Goal: Check status: Check status

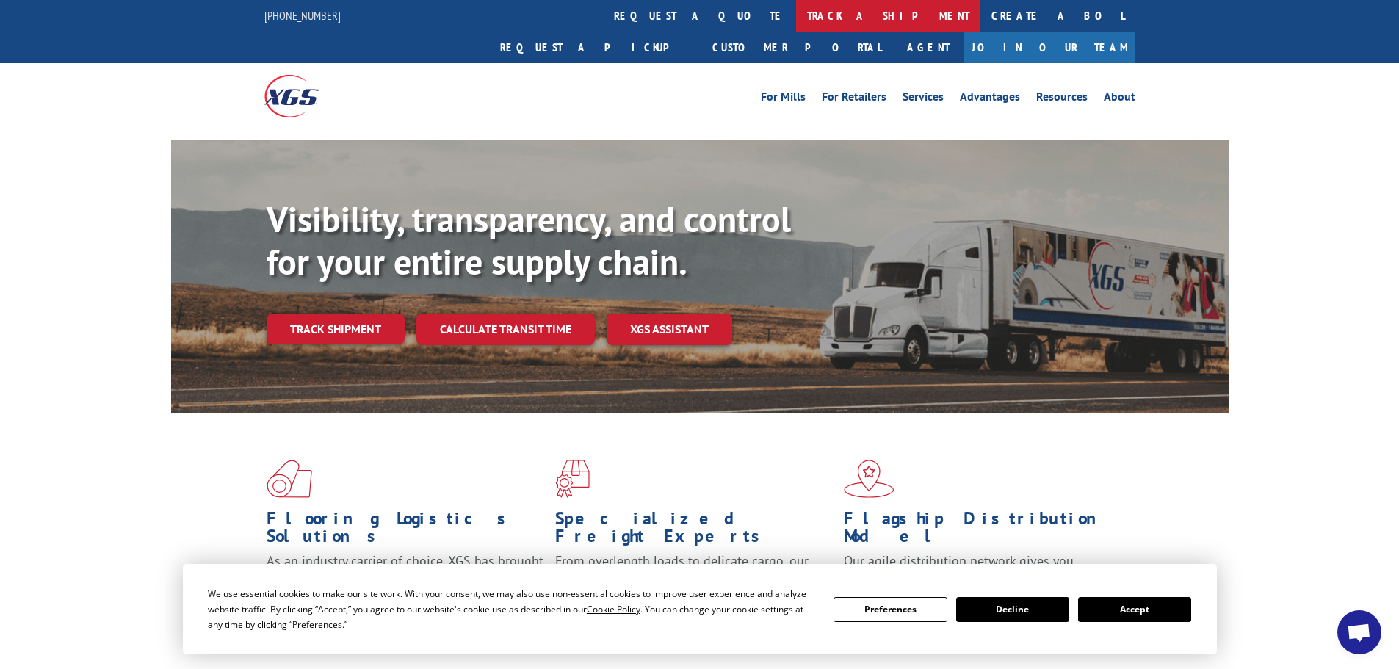
click at [796, 18] on link "track a shipment" at bounding box center [888, 16] width 184 height 32
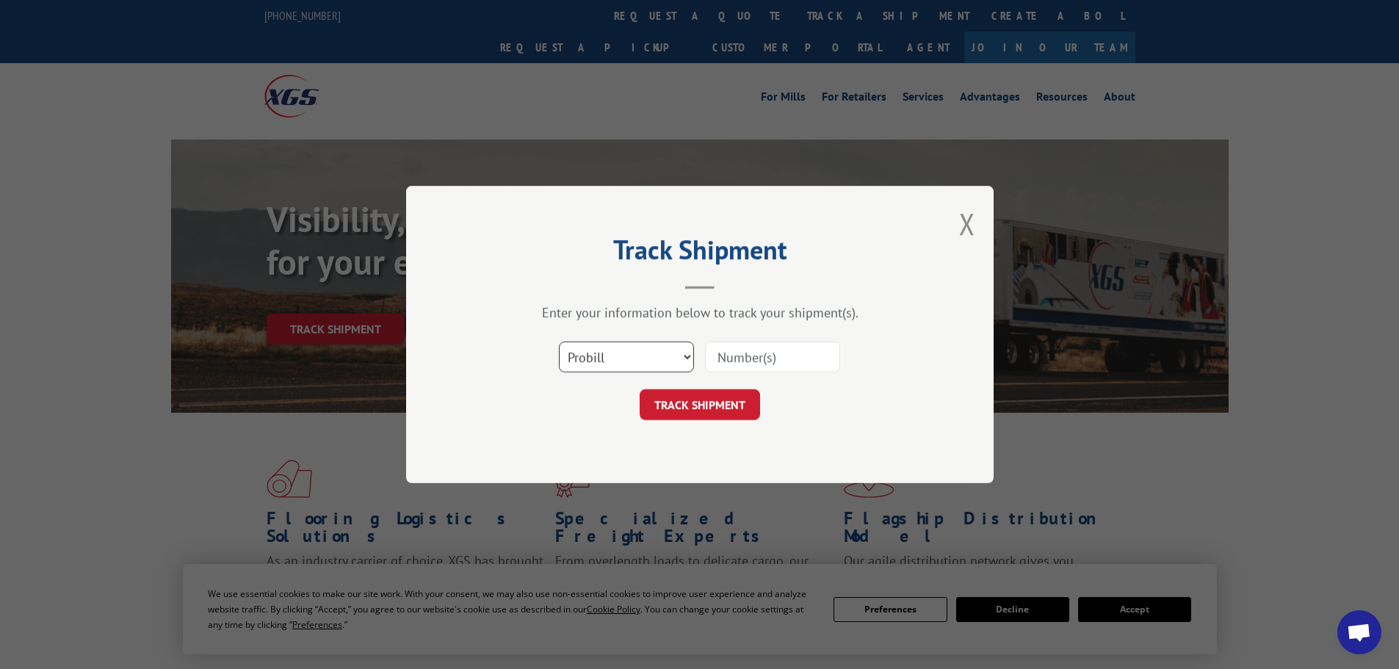
click at [672, 348] on select "Select category... Probill BOL PO" at bounding box center [626, 356] width 135 height 31
select select "po"
click at [559, 341] on select "Select category... Probill BOL PO" at bounding box center [626, 356] width 135 height 31
paste input "23518048"
type input "23518048"
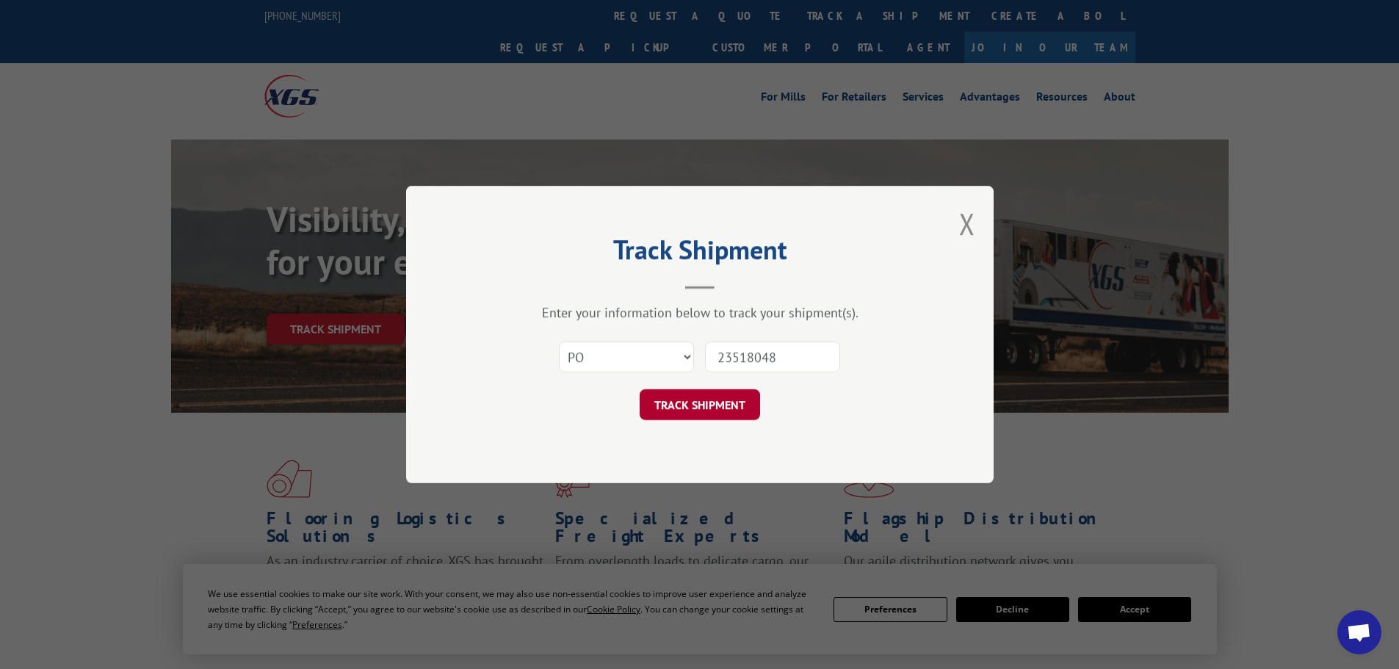
click at [728, 407] on button "TRACK SHIPMENT" at bounding box center [699, 404] width 120 height 31
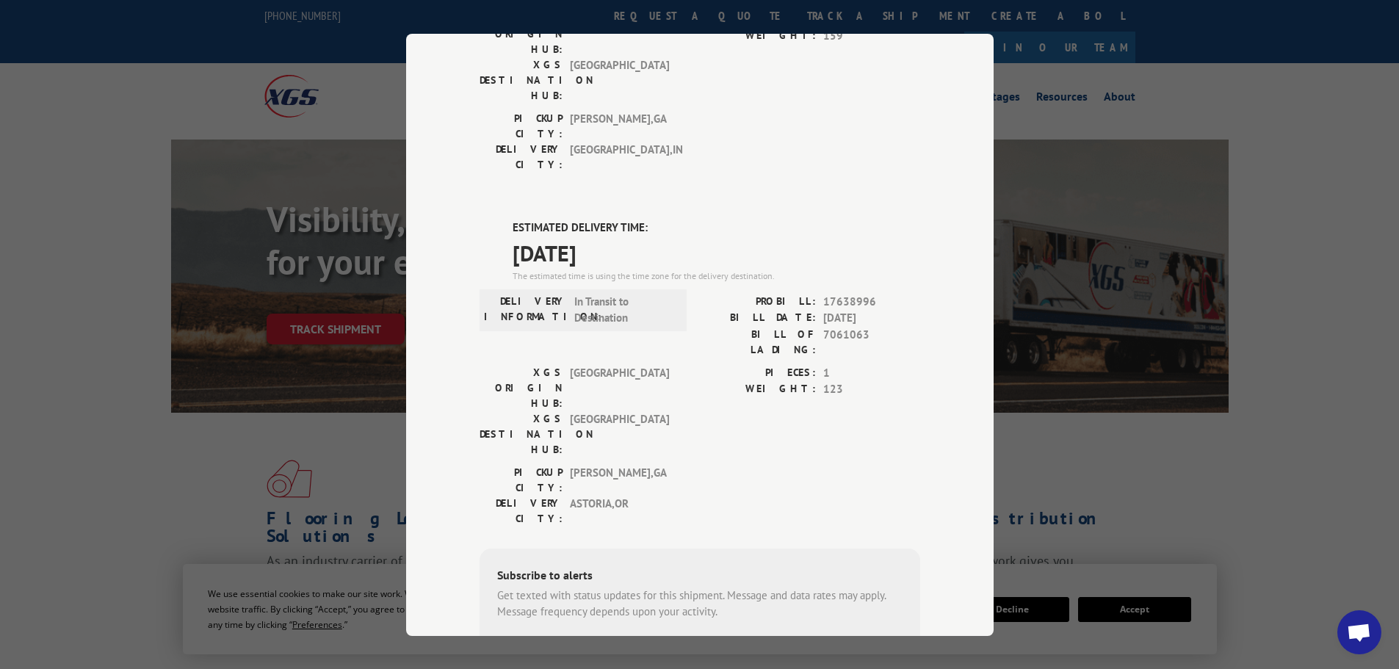
scroll to position [221, 0]
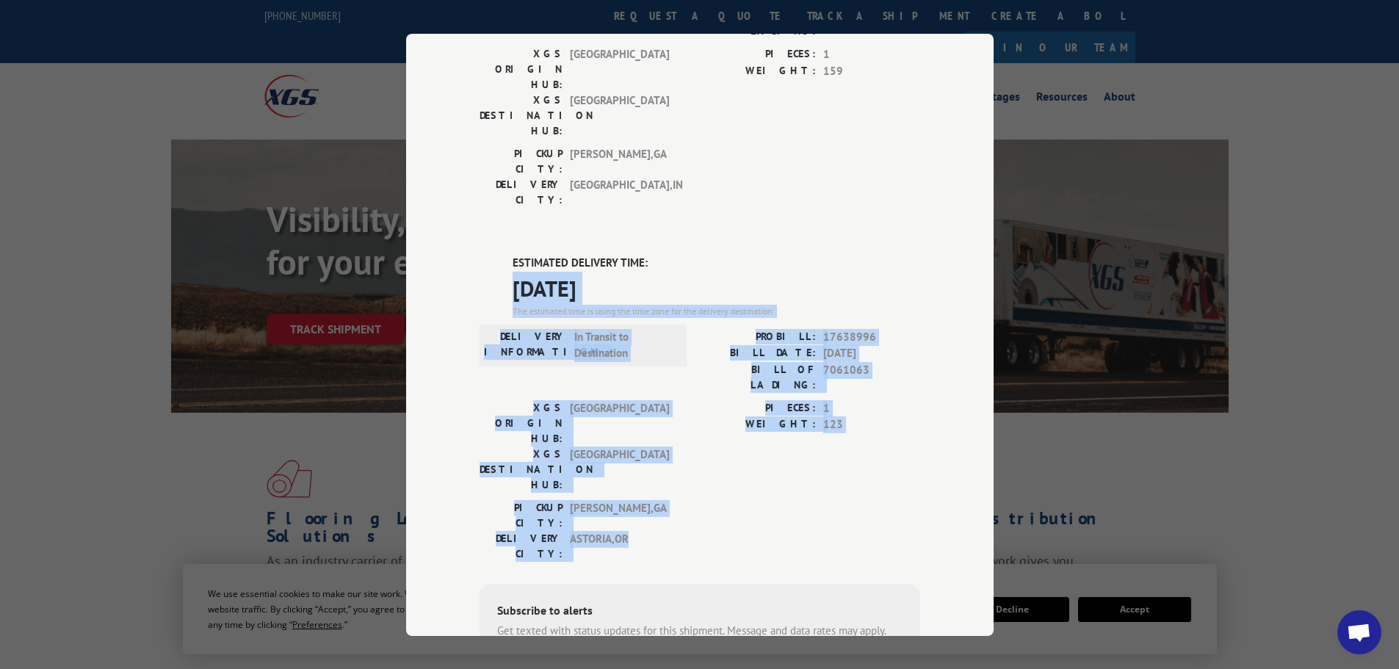
drag, startPoint x: 511, startPoint y: 197, endPoint x: 882, endPoint y: 385, distance: 416.0
click at [882, 385] on div "ESTIMATED DELIVERY TIME: [DATE] The estimated time is using the time zone for t…" at bounding box center [699, 519] width 441 height 528
copy div "[DATE] The estimated time is using the time zone for the delivery destination. …"
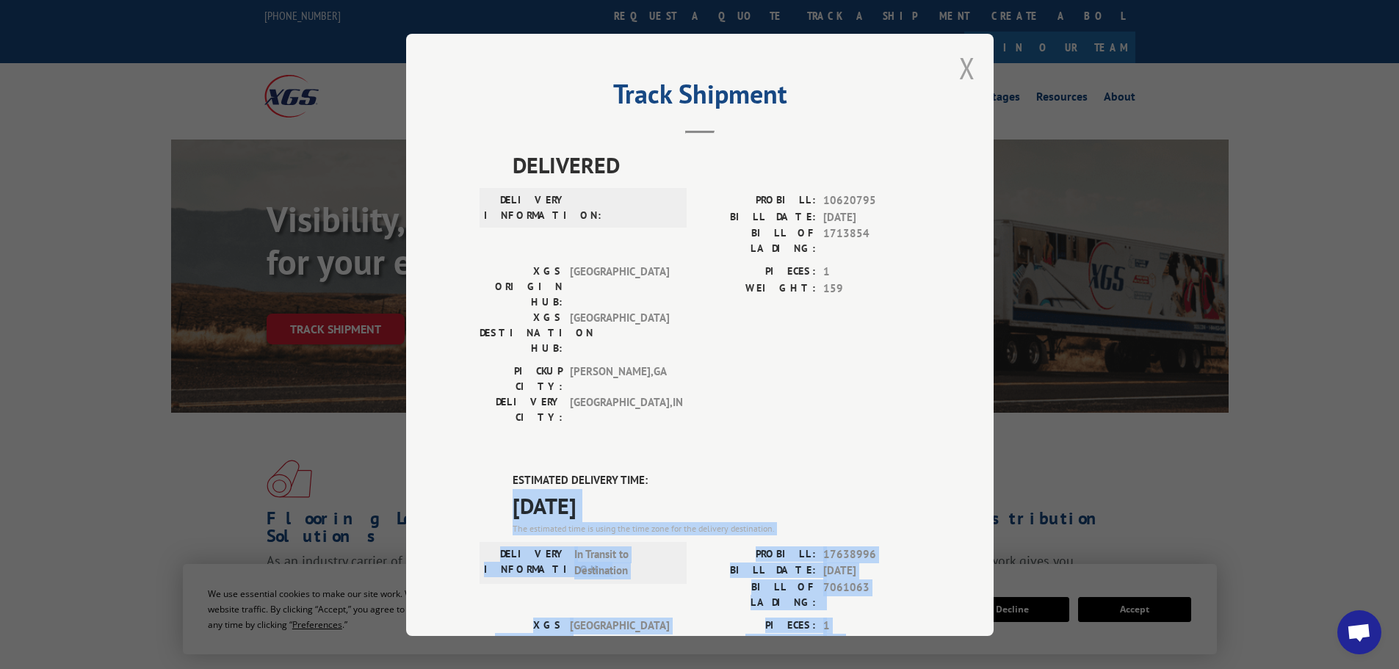
scroll to position [0, 0]
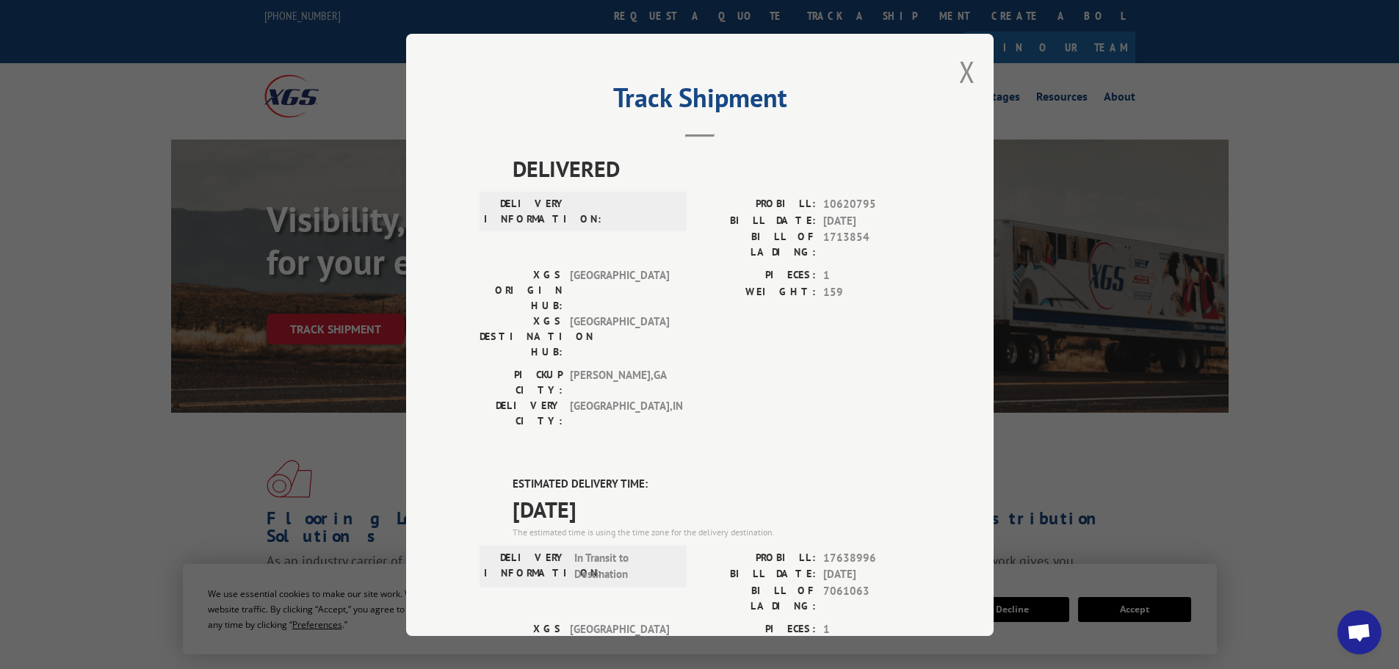
click at [976, 86] on div "Track Shipment DELIVERED DELIVERY INFORMATION: PROBILL: 10620795 BILL DATE: [DA…" at bounding box center [699, 335] width 587 height 602
click at [959, 71] on button "Close modal" at bounding box center [967, 71] width 16 height 39
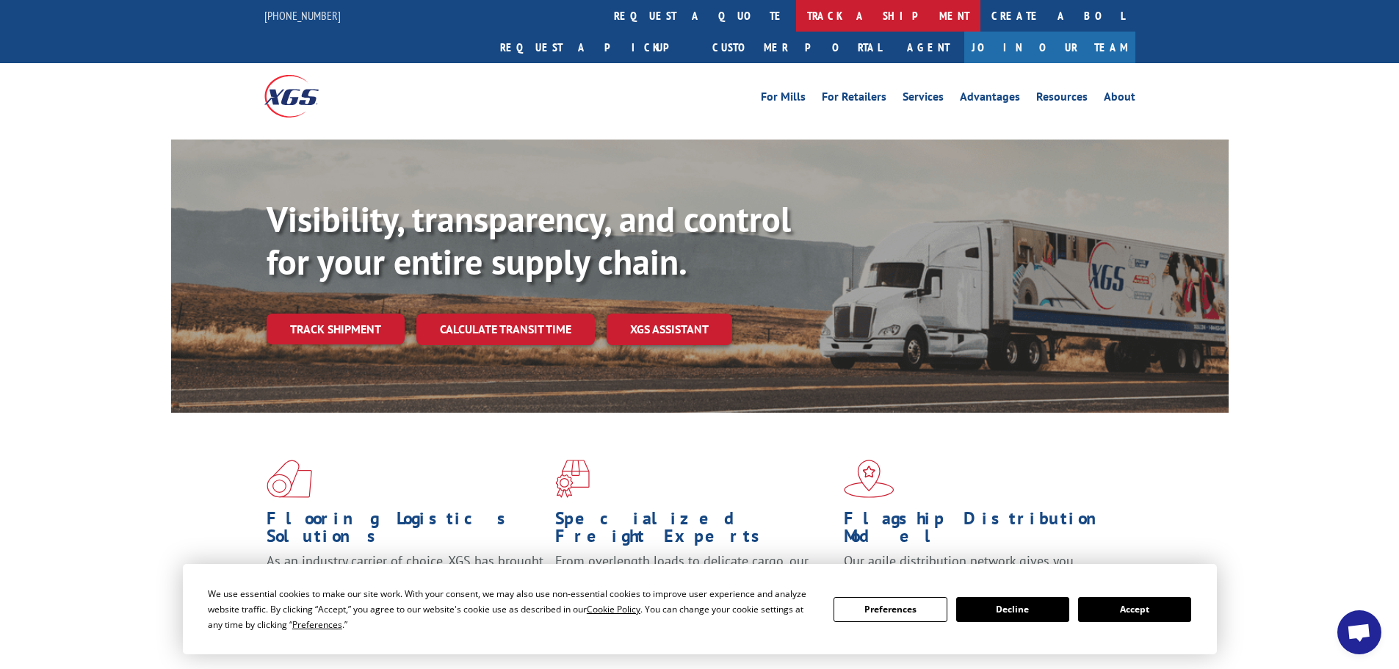
click at [796, 14] on link "track a shipment" at bounding box center [888, 16] width 184 height 32
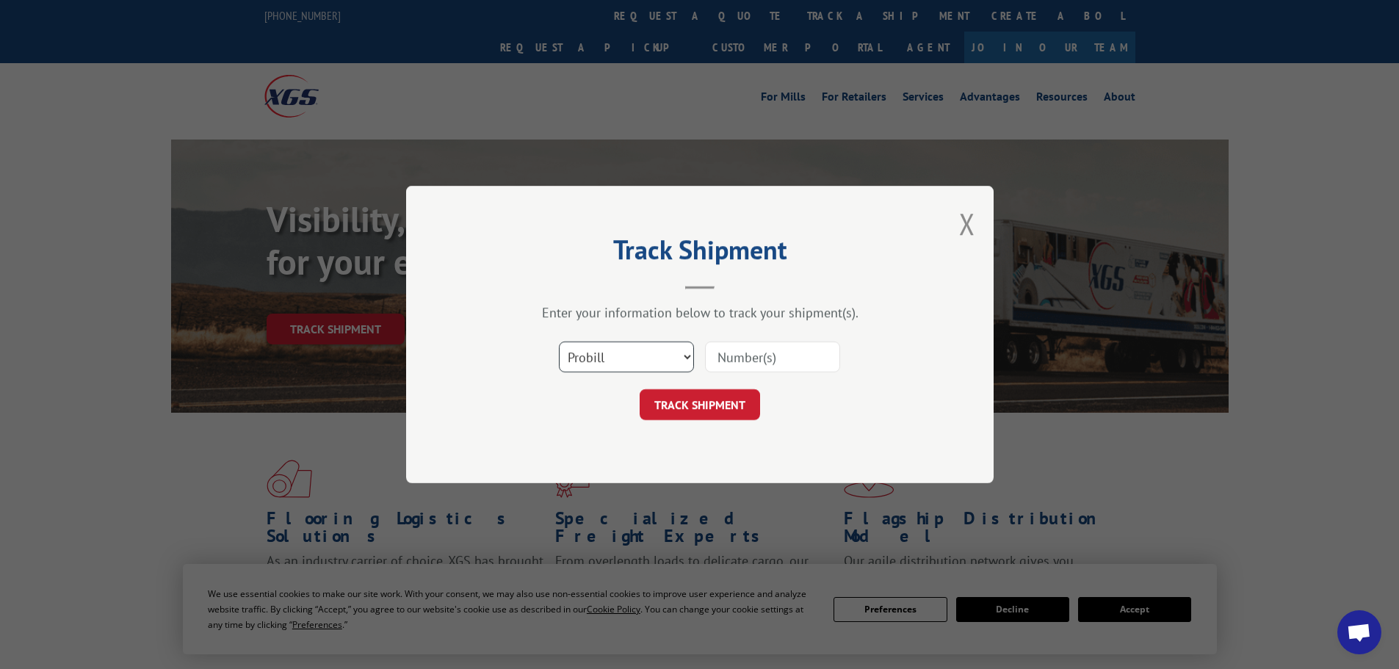
click at [683, 355] on select "Select category... Probill BOL PO" at bounding box center [626, 356] width 135 height 31
select select "po"
click at [559, 341] on select "Select category... Probill BOL PO" at bounding box center [626, 356] width 135 height 31
paste input "23518065"
type input "23518065"
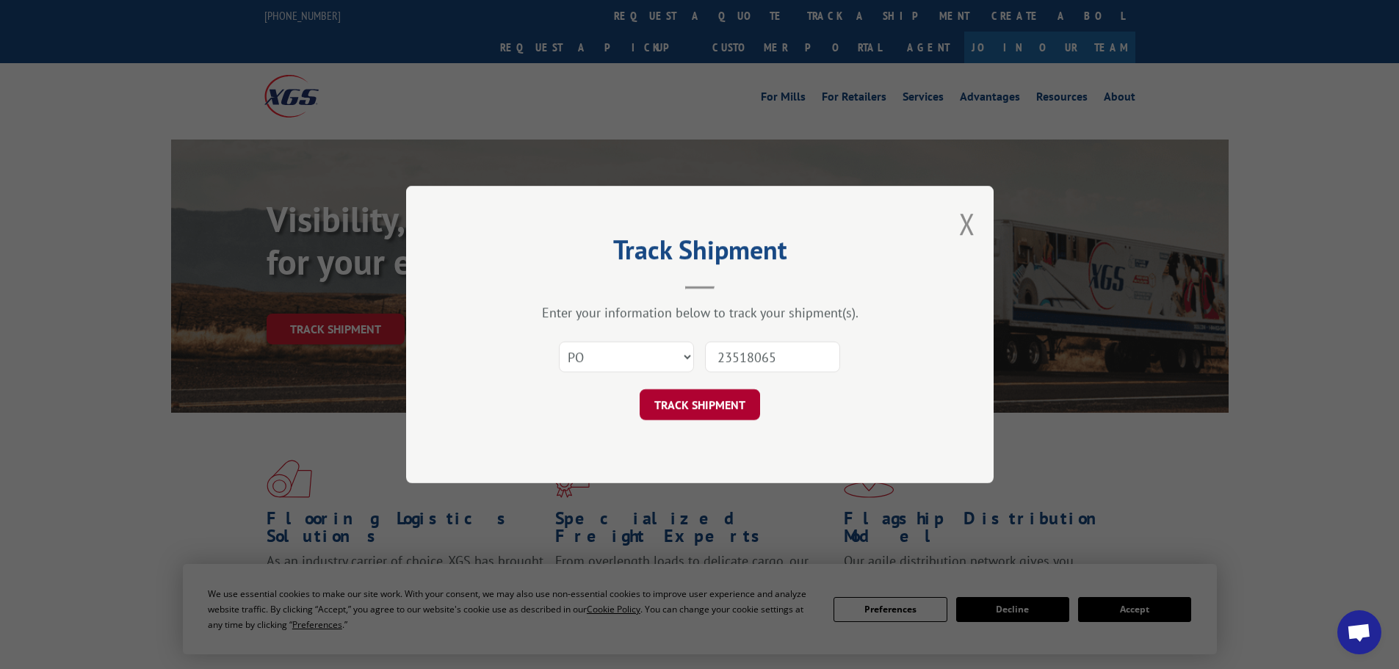
click at [718, 409] on button "TRACK SHIPMENT" at bounding box center [699, 404] width 120 height 31
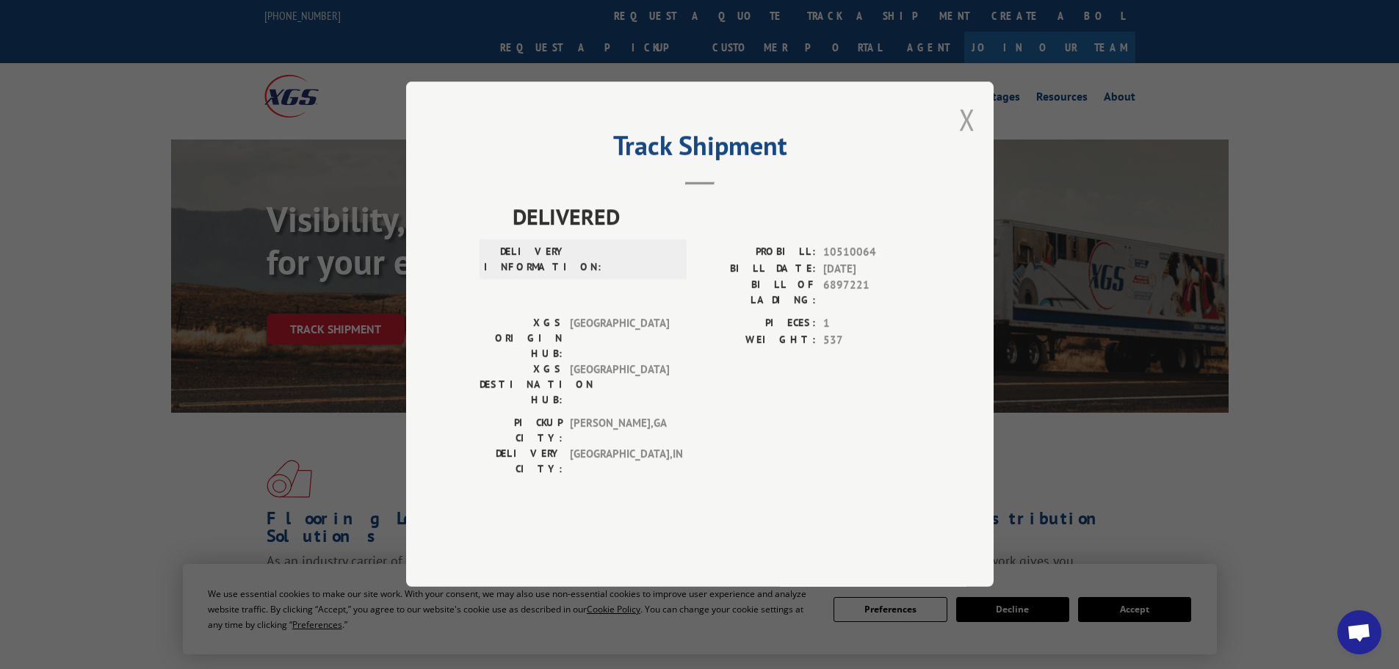
click at [970, 139] on button "Close modal" at bounding box center [967, 119] width 16 height 39
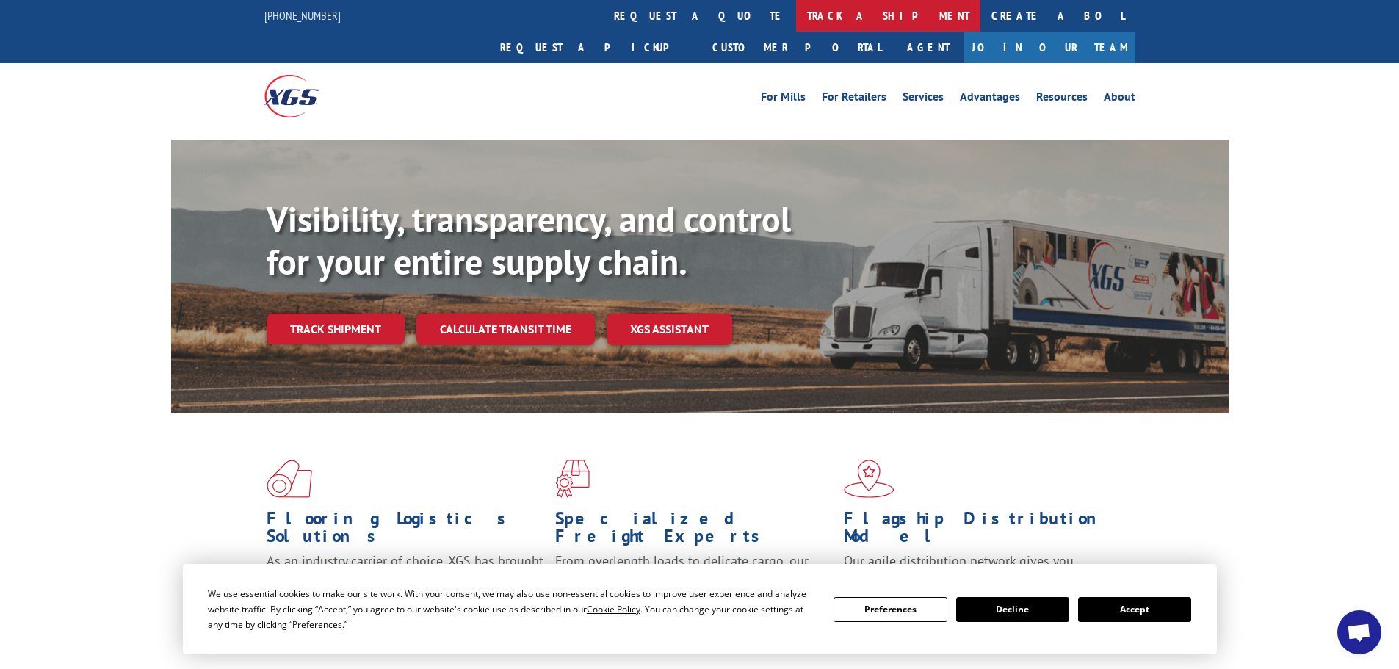
click at [796, 16] on link "track a shipment" at bounding box center [888, 16] width 184 height 32
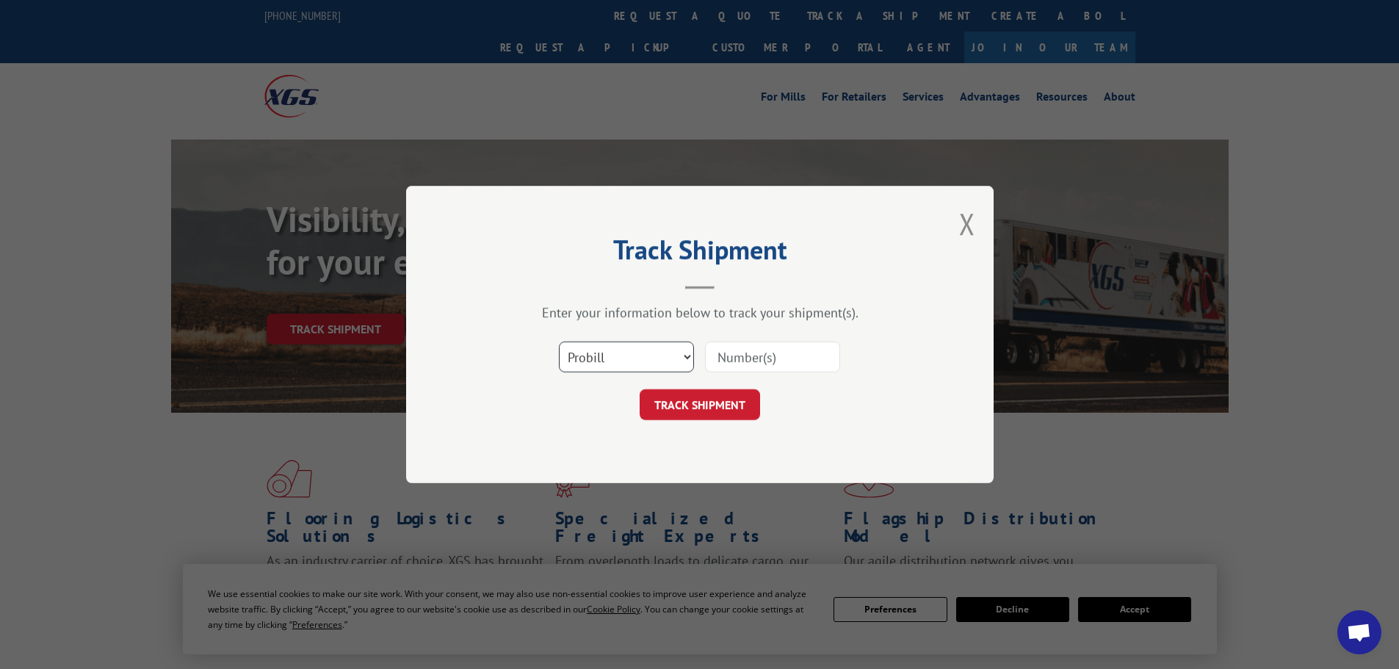
click at [671, 349] on select "Select category... Probill BOL PO" at bounding box center [626, 356] width 135 height 31
select select "po"
click at [559, 341] on select "Select category... Probill BOL PO" at bounding box center [626, 356] width 135 height 31
paste input "23518065"
type input "23518065"
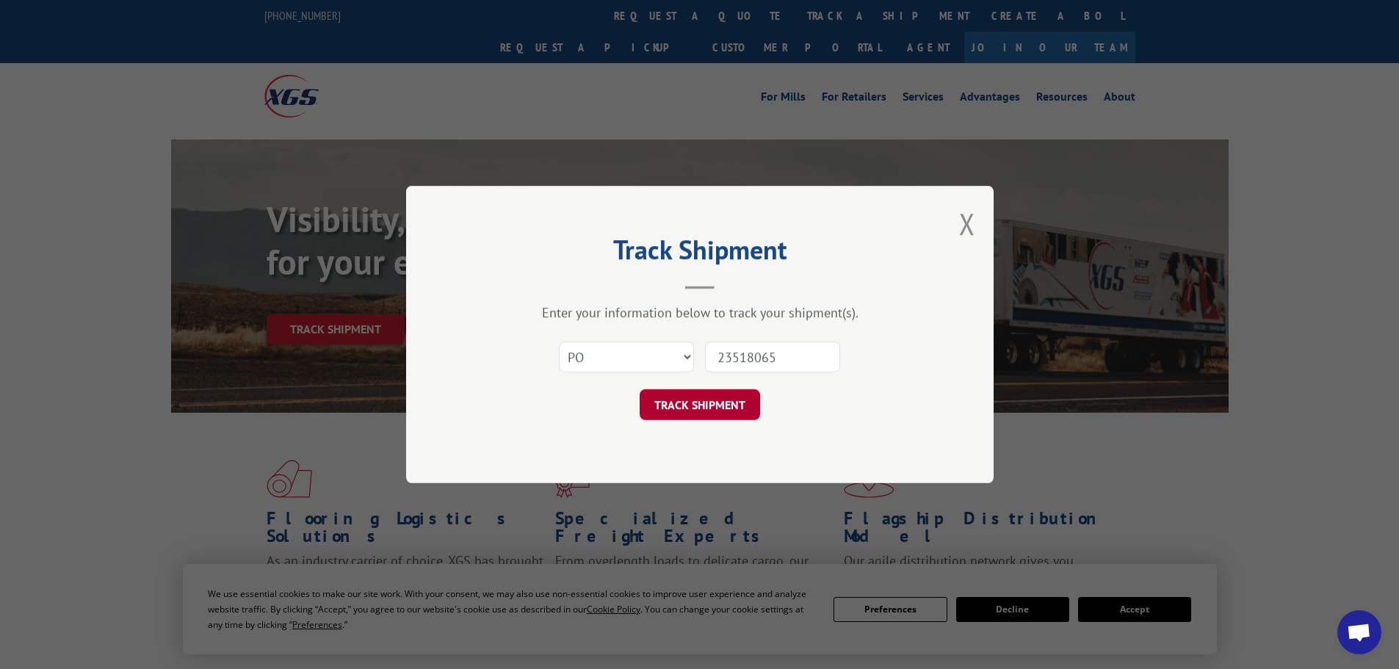
click at [717, 415] on button "TRACK SHIPMENT" at bounding box center [699, 404] width 120 height 31
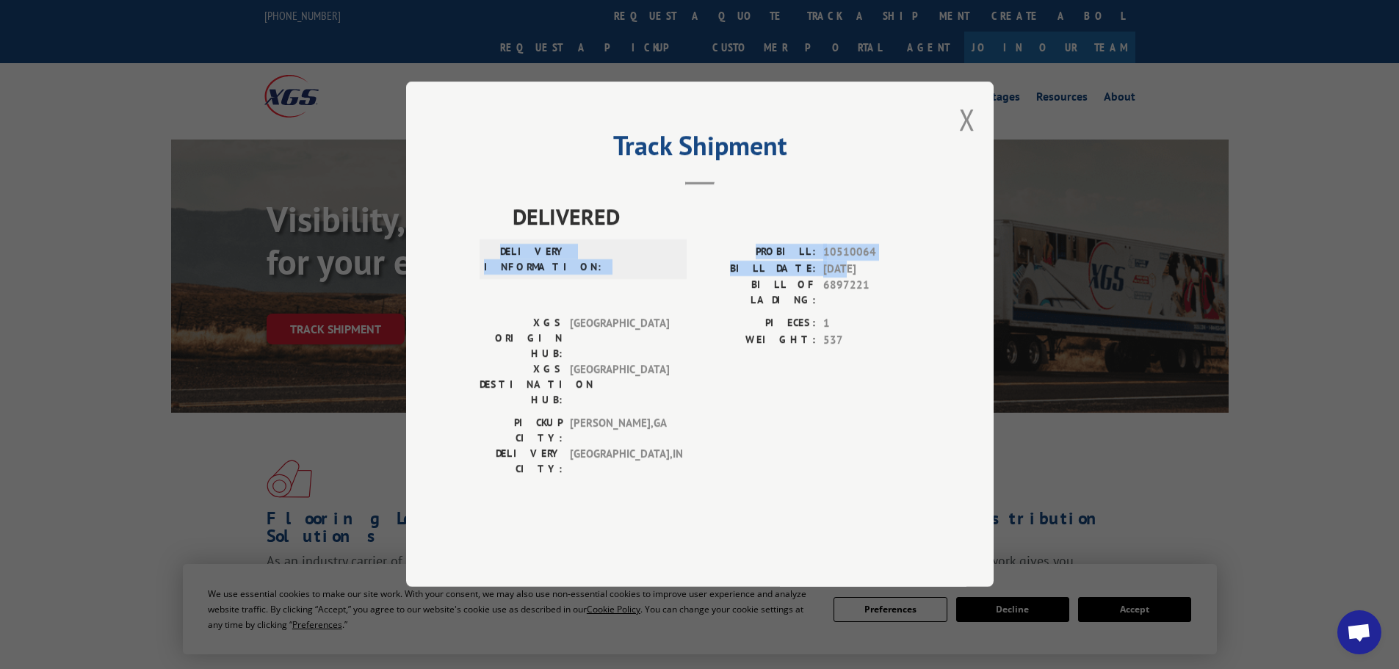
drag, startPoint x: 505, startPoint y: 294, endPoint x: 849, endPoint y: 311, distance: 344.7
click at [849, 311] on div "DELIVERY INFORMATION: PROBILL: 10510064 BILL DATE: [DATE] BILL OF LADING: 68972…" at bounding box center [699, 279] width 441 height 71
click at [750, 185] on header "Track Shipment" at bounding box center [699, 160] width 441 height 50
click at [969, 139] on button "Close modal" at bounding box center [967, 119] width 16 height 39
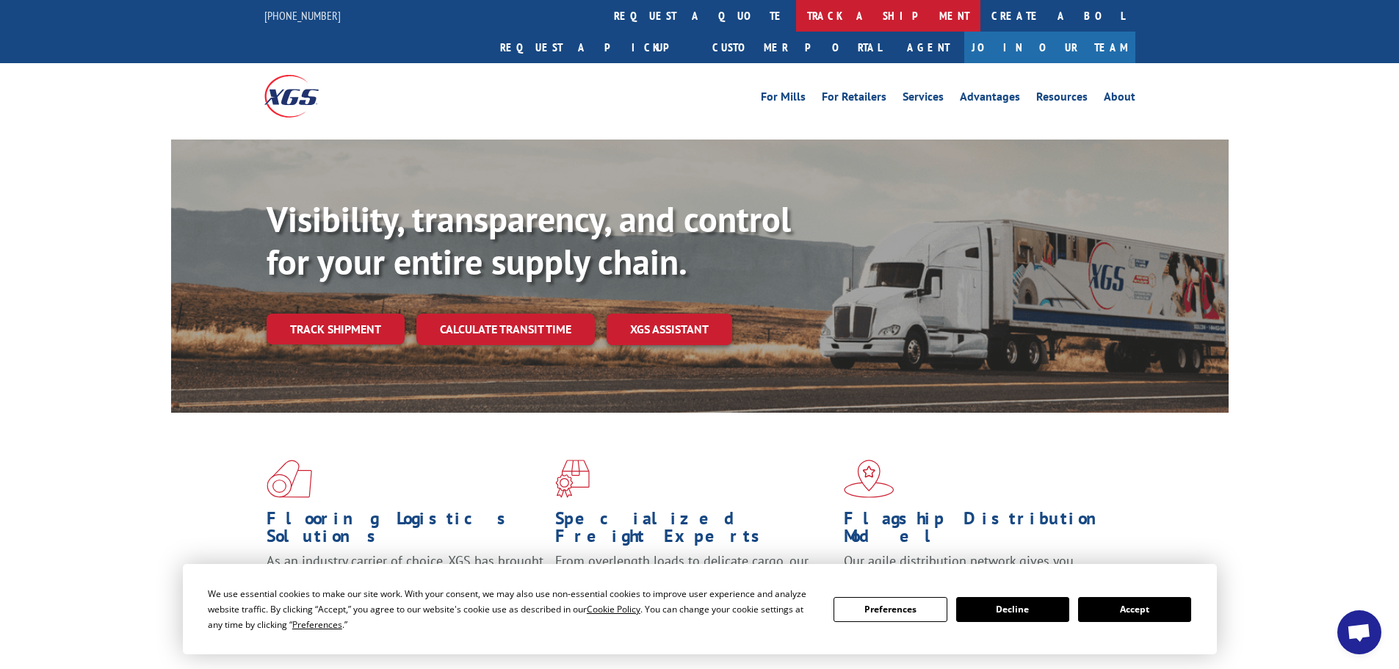
click at [796, 18] on link "track a shipment" at bounding box center [888, 16] width 184 height 32
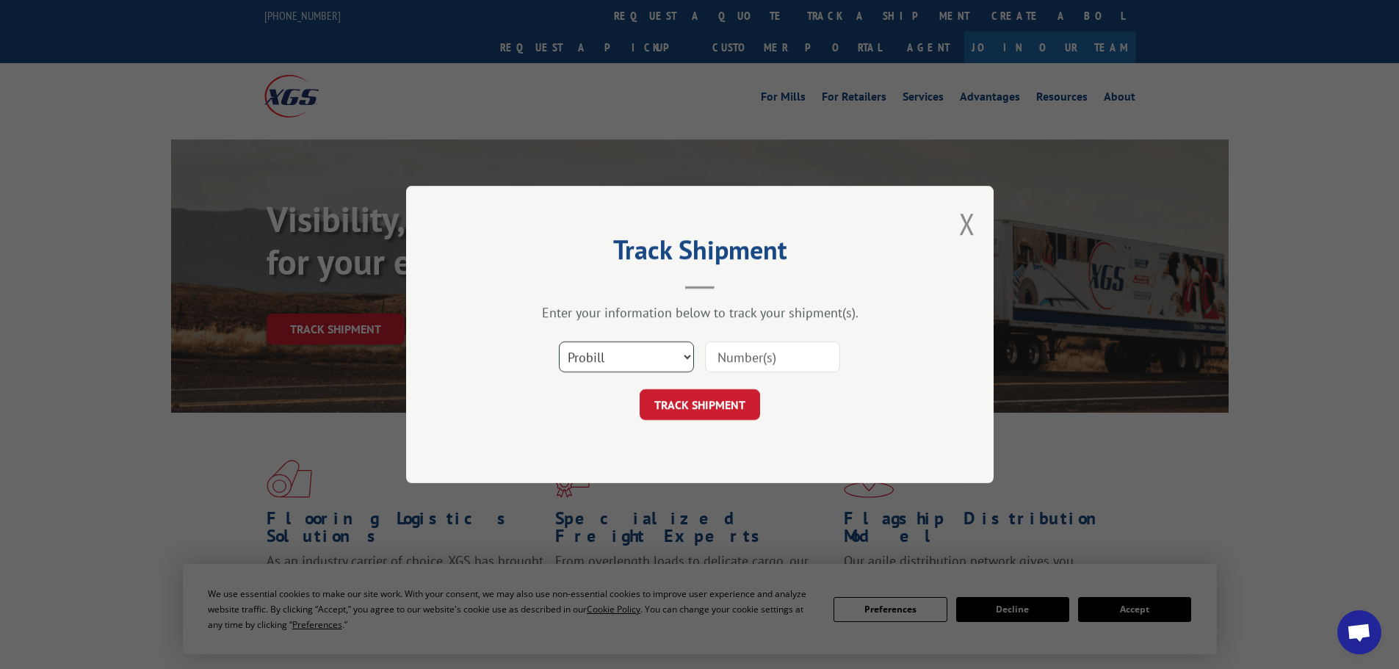
click at [675, 357] on select "Select category... Probill BOL PO" at bounding box center [626, 356] width 135 height 31
select select "po"
click at [559, 341] on select "Select category... Probill BOL PO" at bounding box center [626, 356] width 135 height 31
paste input "23518111"
type input "23518111"
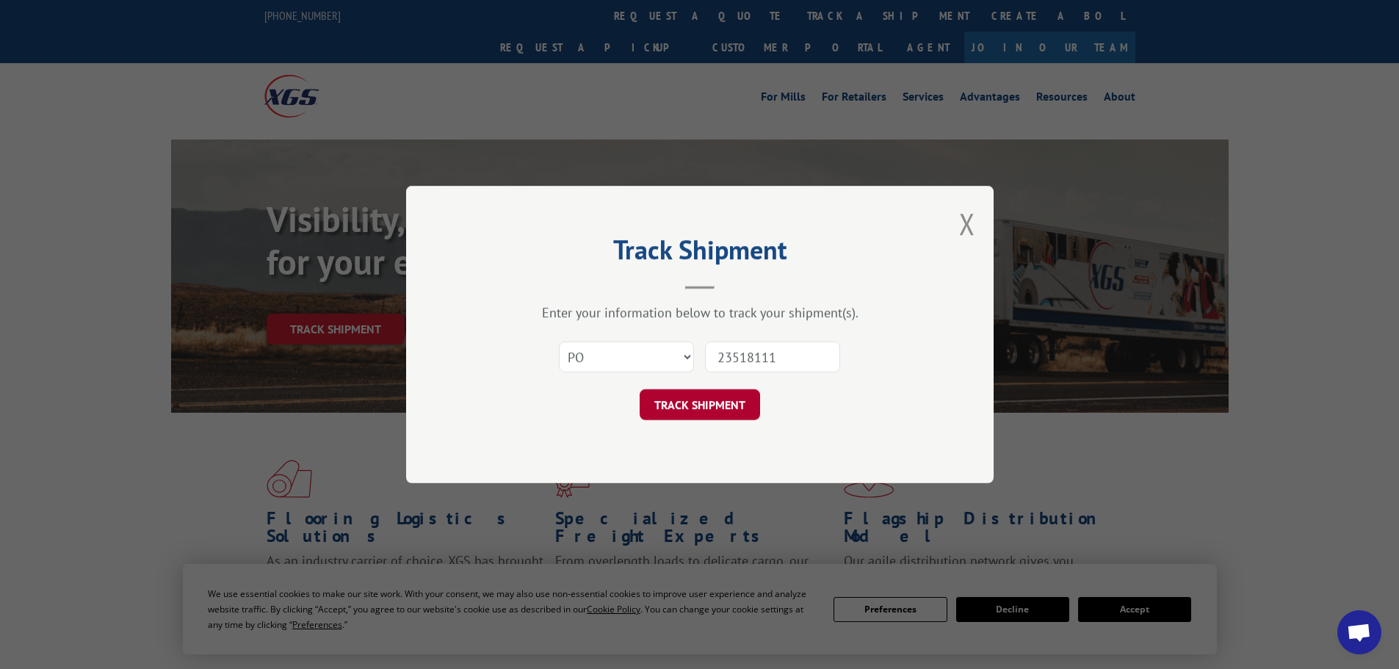
click at [677, 413] on button "TRACK SHIPMENT" at bounding box center [699, 404] width 120 height 31
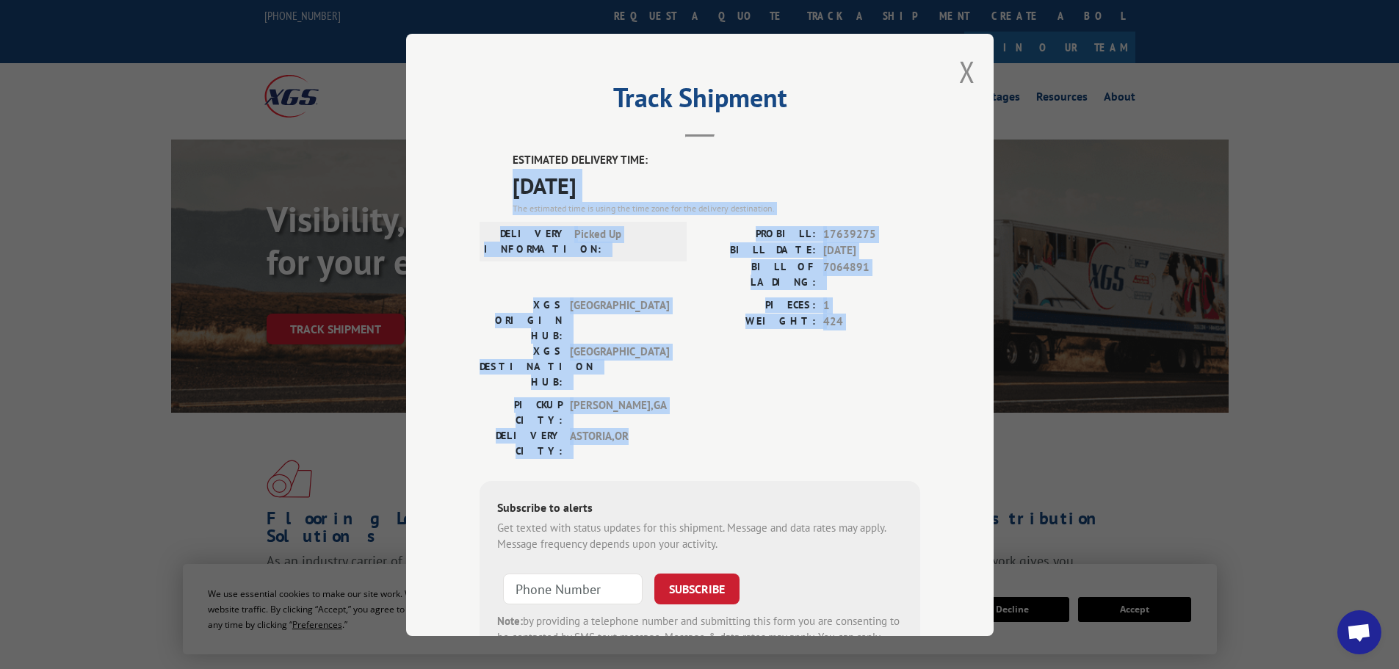
drag, startPoint x: 499, startPoint y: 184, endPoint x: 886, endPoint y: 363, distance: 426.4
click at [886, 363] on div "ESTIMATED DELIVERY TIME: [DATE] The estimated time is using the time zone for t…" at bounding box center [699, 416] width 441 height 528
copy div "[DATE] The estimated time is using the time zone for the delivery destination. …"
click at [962, 61] on button "Close modal" at bounding box center [967, 71] width 16 height 39
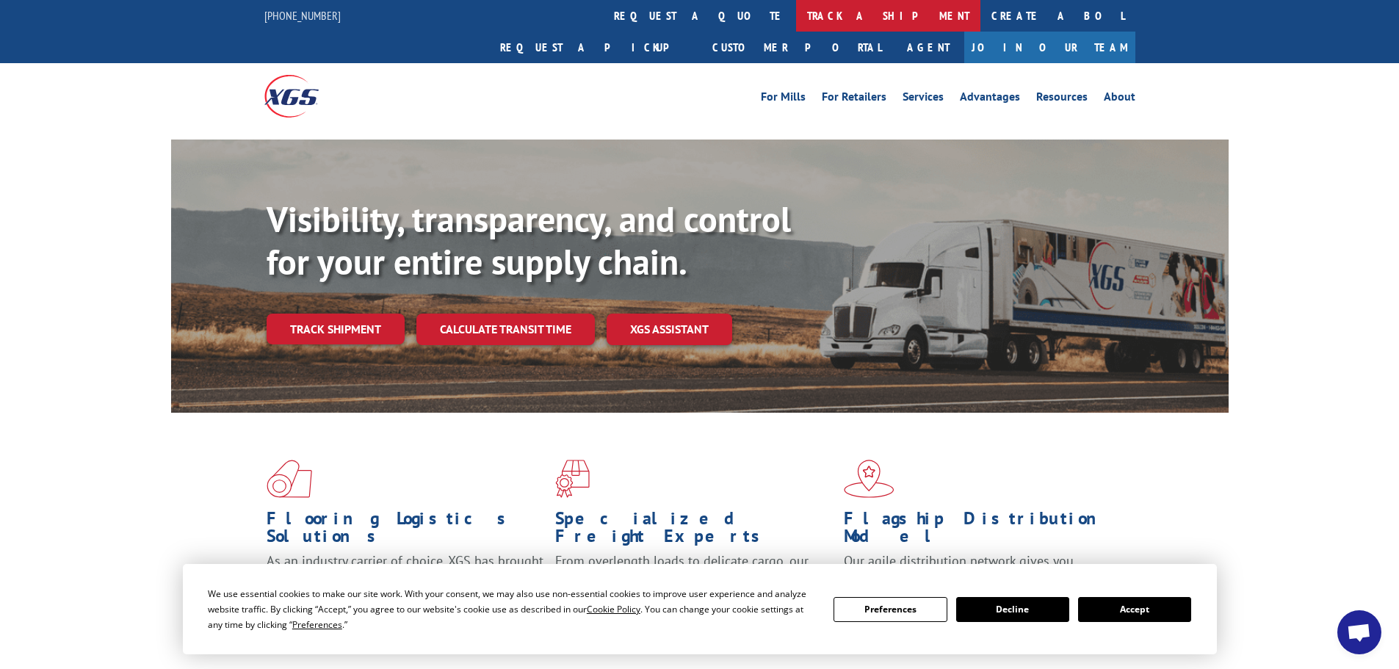
click at [796, 5] on link "track a shipment" at bounding box center [888, 16] width 184 height 32
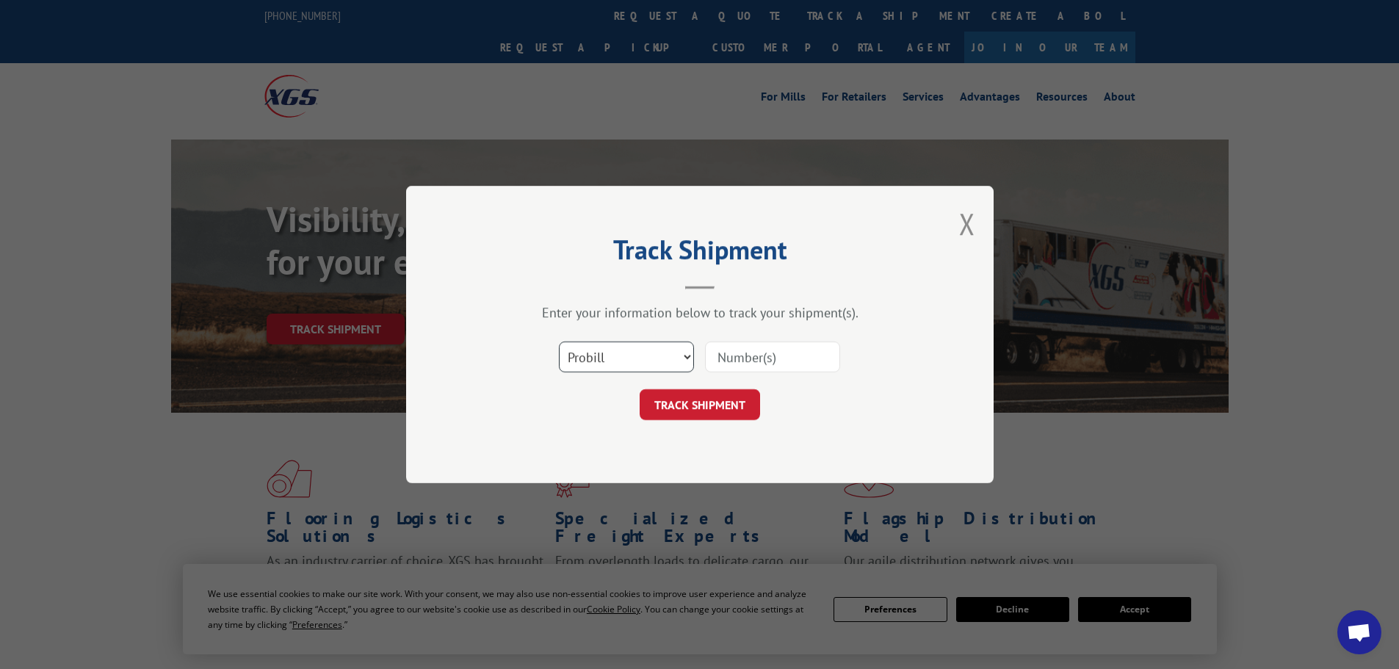
click at [653, 350] on select "Select category... Probill BOL PO" at bounding box center [626, 356] width 135 height 31
select select "po"
click at [559, 341] on select "Select category... Probill BOL PO" at bounding box center [626, 356] width 135 height 31
paste input "[DATE] The estimated time is using the time zone for the delivery destination. …"
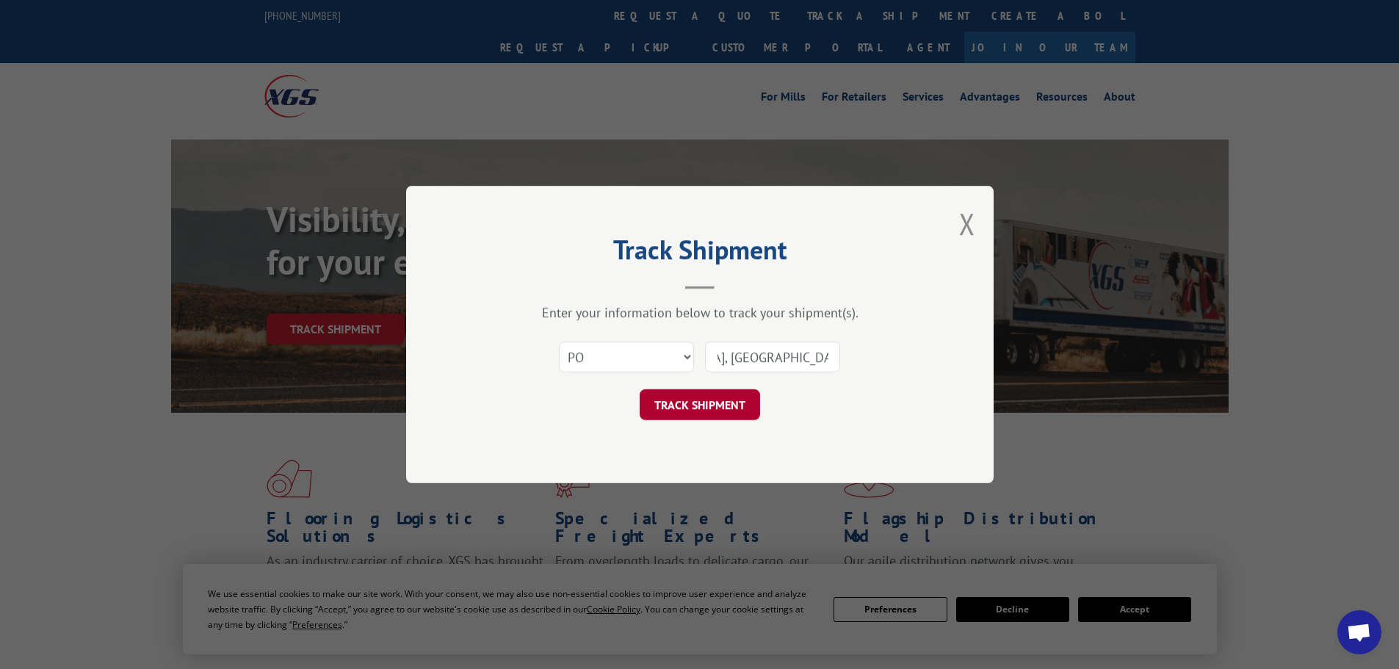
type input "[DATE] The estimated time is using the time zone for the delivery destination. …"
click at [692, 407] on button "TRACK SHIPMENT" at bounding box center [699, 404] width 120 height 31
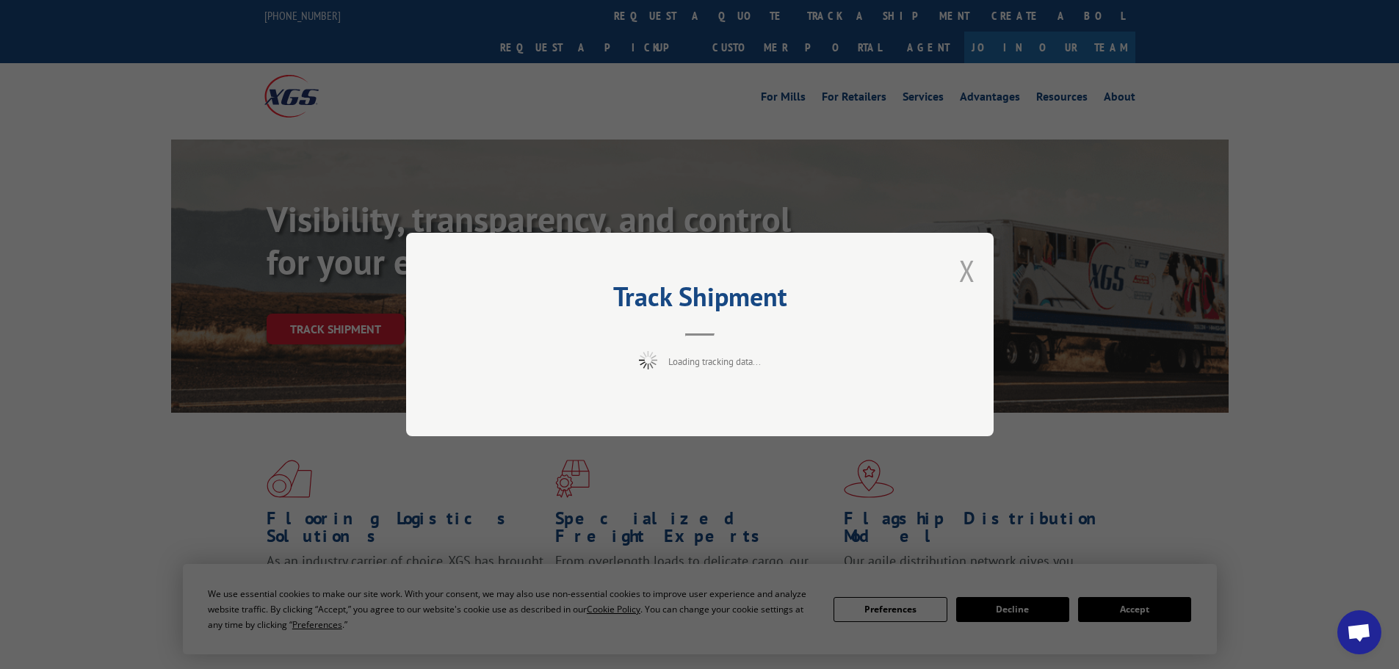
click at [967, 268] on button "Close modal" at bounding box center [967, 270] width 16 height 39
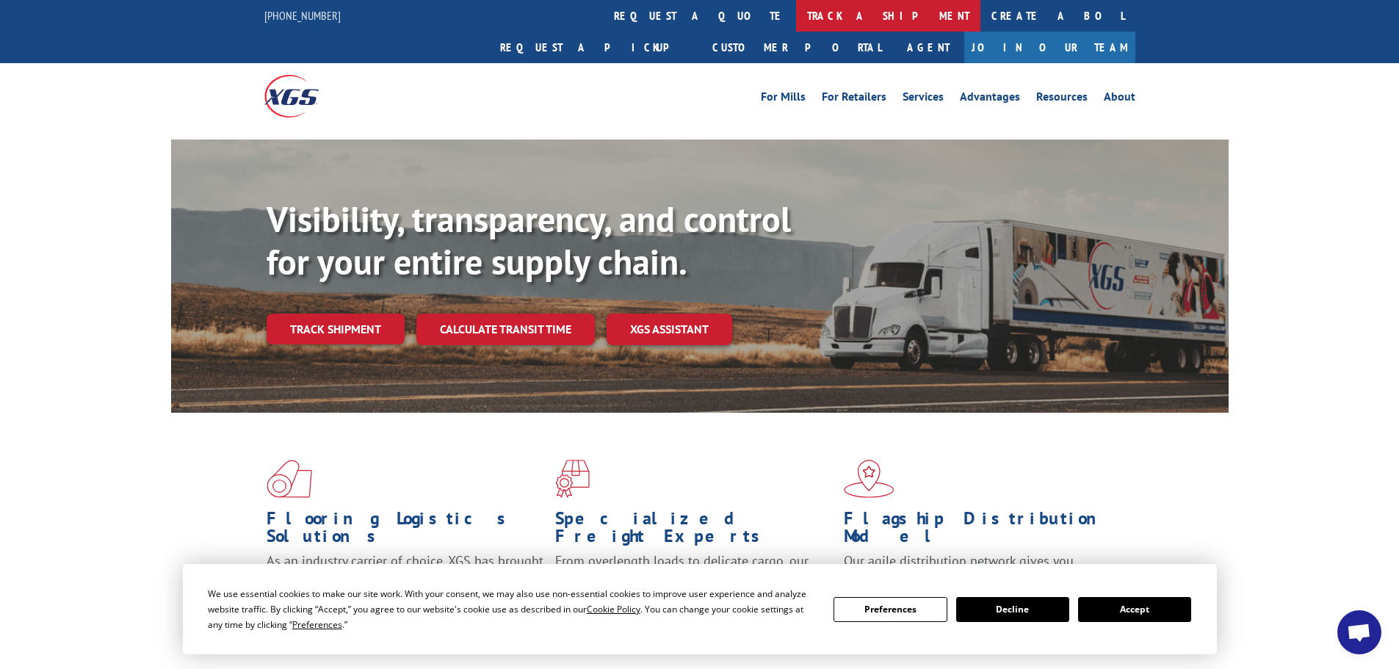
click at [796, 11] on link "track a shipment" at bounding box center [888, 16] width 184 height 32
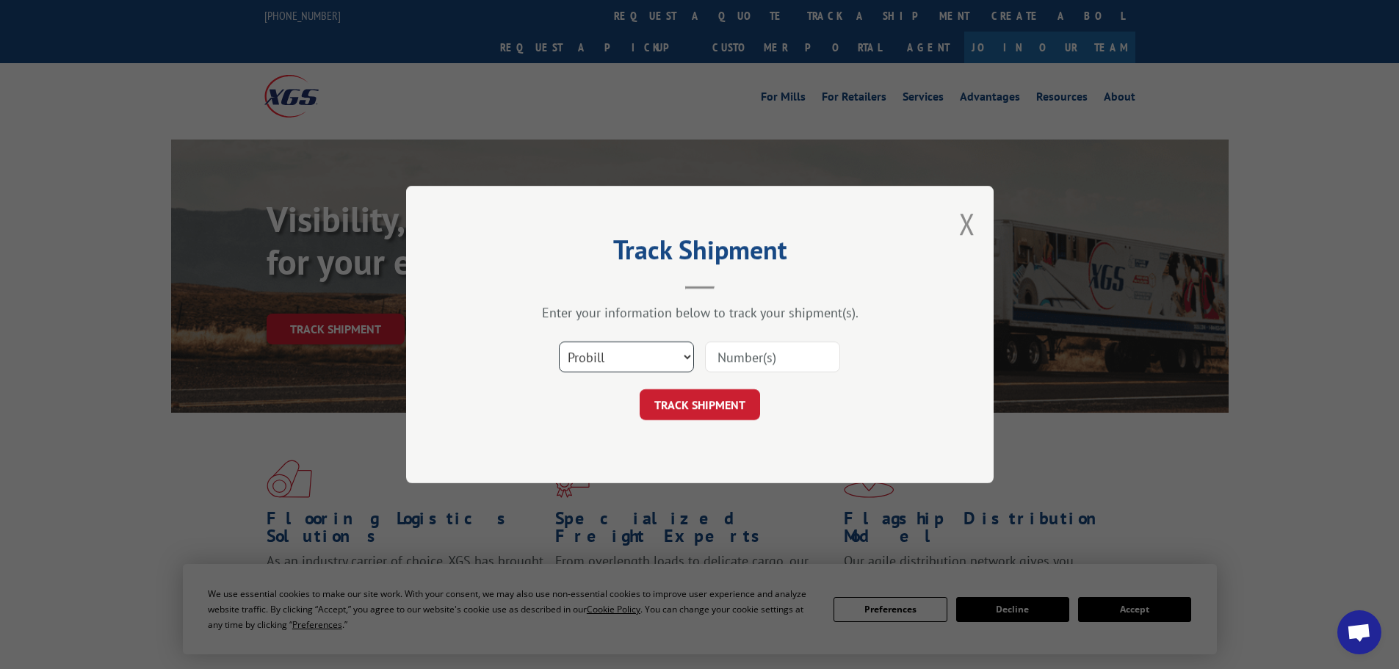
drag, startPoint x: 687, startPoint y: 355, endPoint x: 651, endPoint y: 368, distance: 38.1
click at [687, 355] on select "Select category... Probill BOL PO" at bounding box center [626, 356] width 135 height 31
select select "po"
click at [559, 341] on select "Select category... Probill BOL PO" at bounding box center [626, 356] width 135 height 31
paste input "23518111"
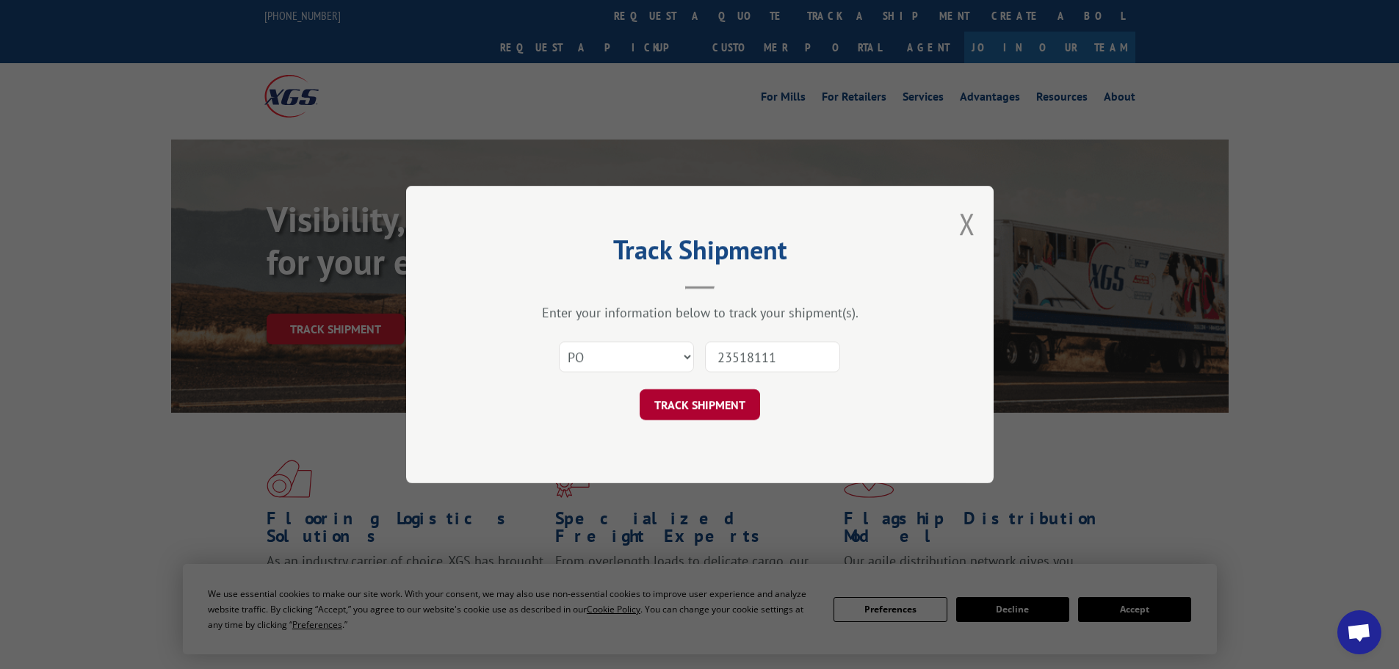
type input "23518111"
click at [725, 417] on button "TRACK SHIPMENT" at bounding box center [699, 404] width 120 height 31
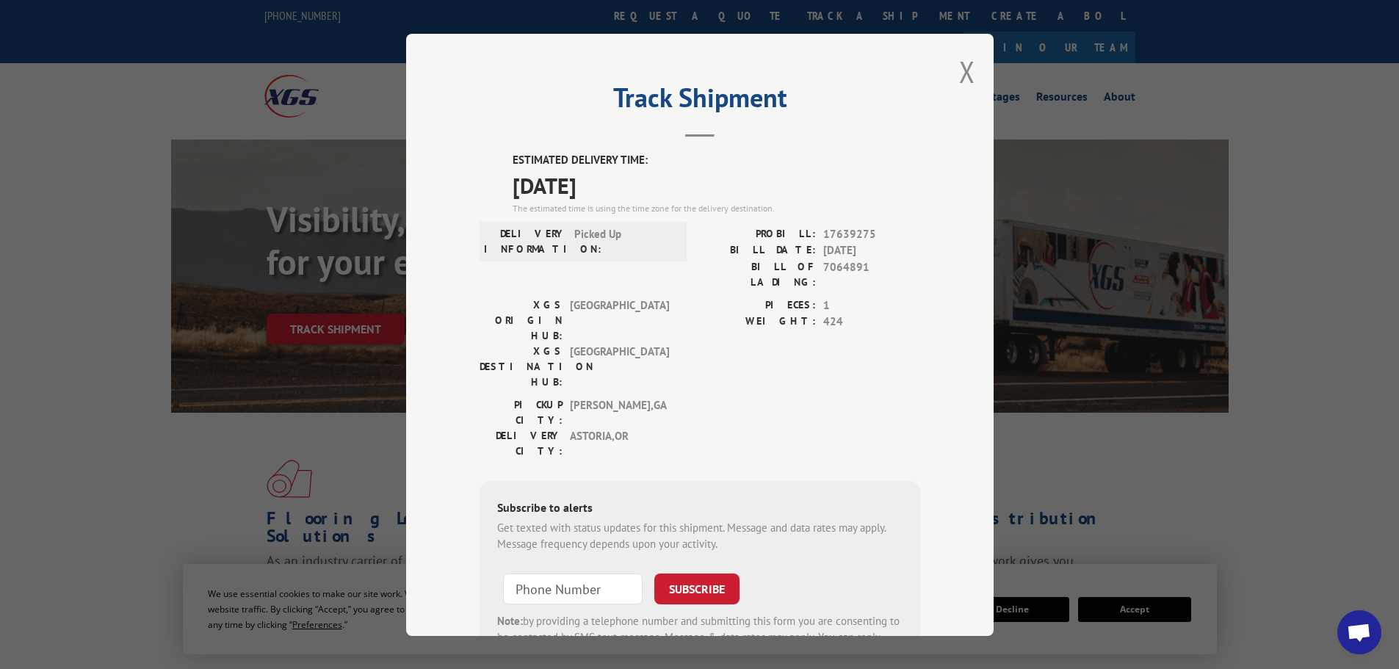
click at [949, 57] on div "Track Shipment ESTIMATED DELIVERY TIME: [DATE] The estimated time is using the …" at bounding box center [699, 335] width 587 height 602
click at [959, 62] on button "Close modal" at bounding box center [967, 71] width 16 height 39
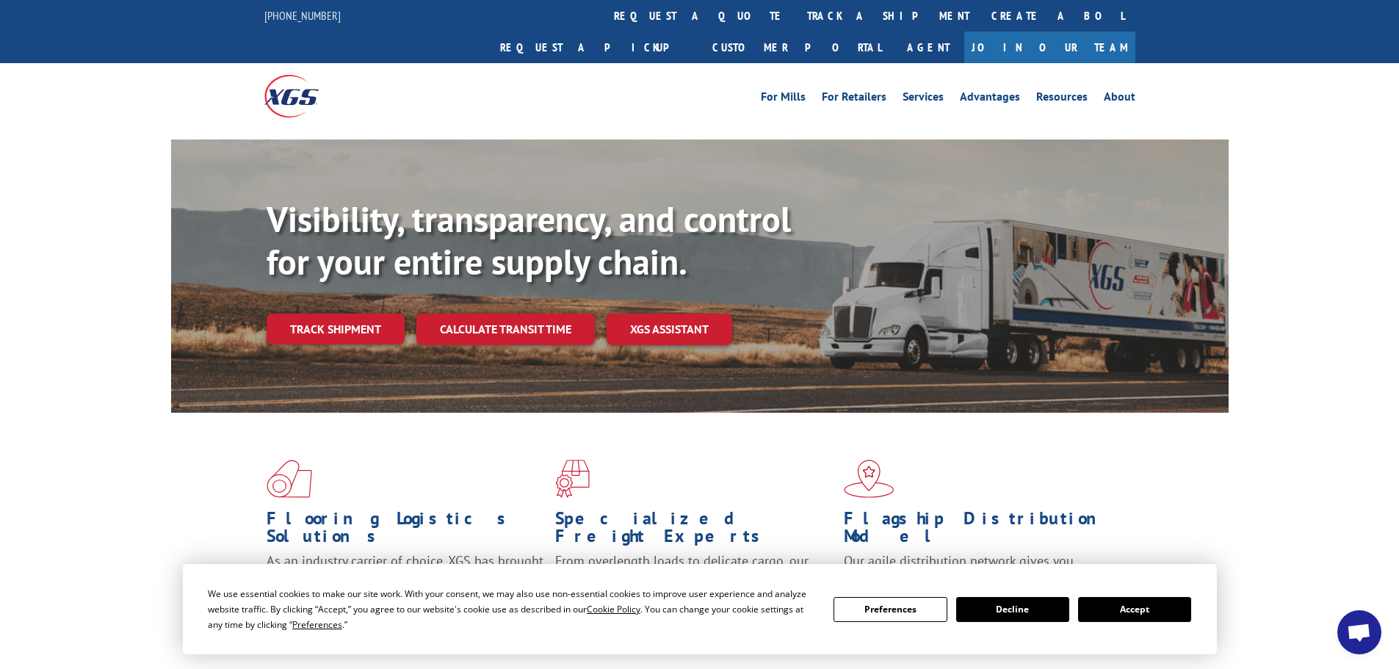
drag, startPoint x: 650, startPoint y: 11, endPoint x: 652, endPoint y: 18, distance: 7.5
click at [796, 11] on link "track a shipment" at bounding box center [888, 16] width 184 height 32
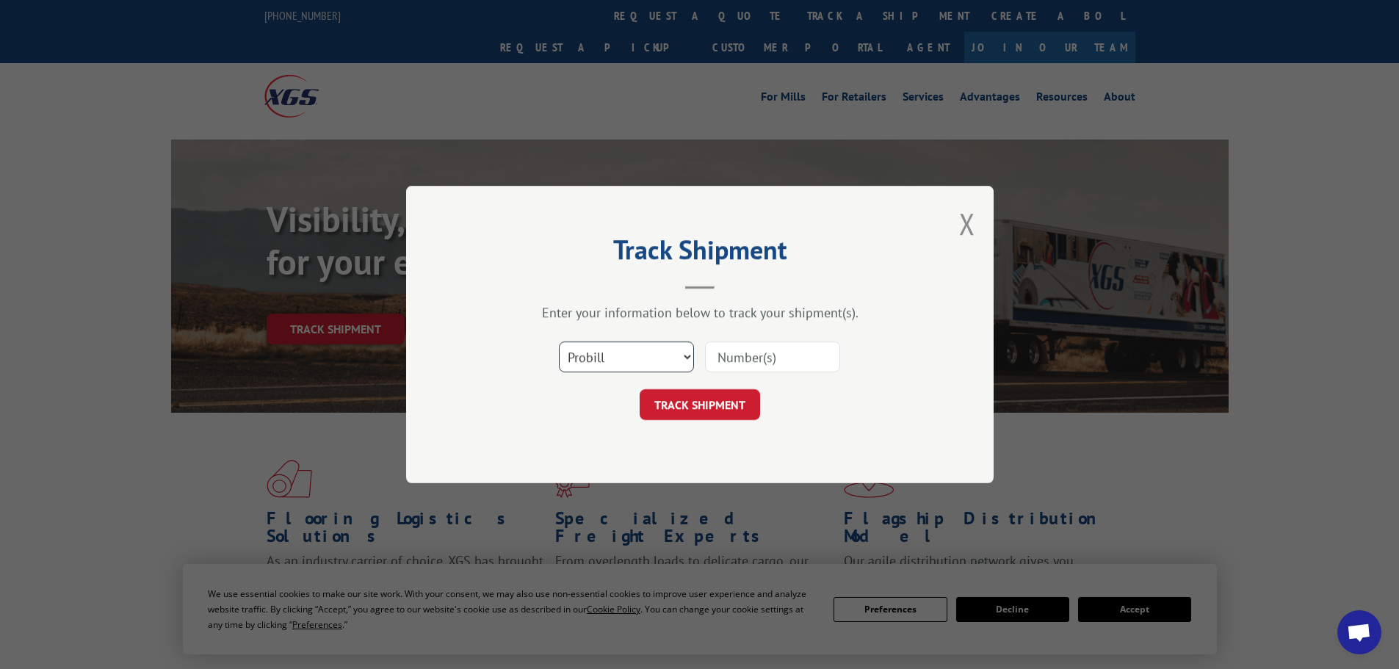
click at [676, 358] on select "Select category... Probill BOL PO" at bounding box center [626, 356] width 135 height 31
select select "po"
click at [559, 341] on select "Select category... Probill BOL PO" at bounding box center [626, 356] width 135 height 31
paste input "23517888"
type input "23517888"
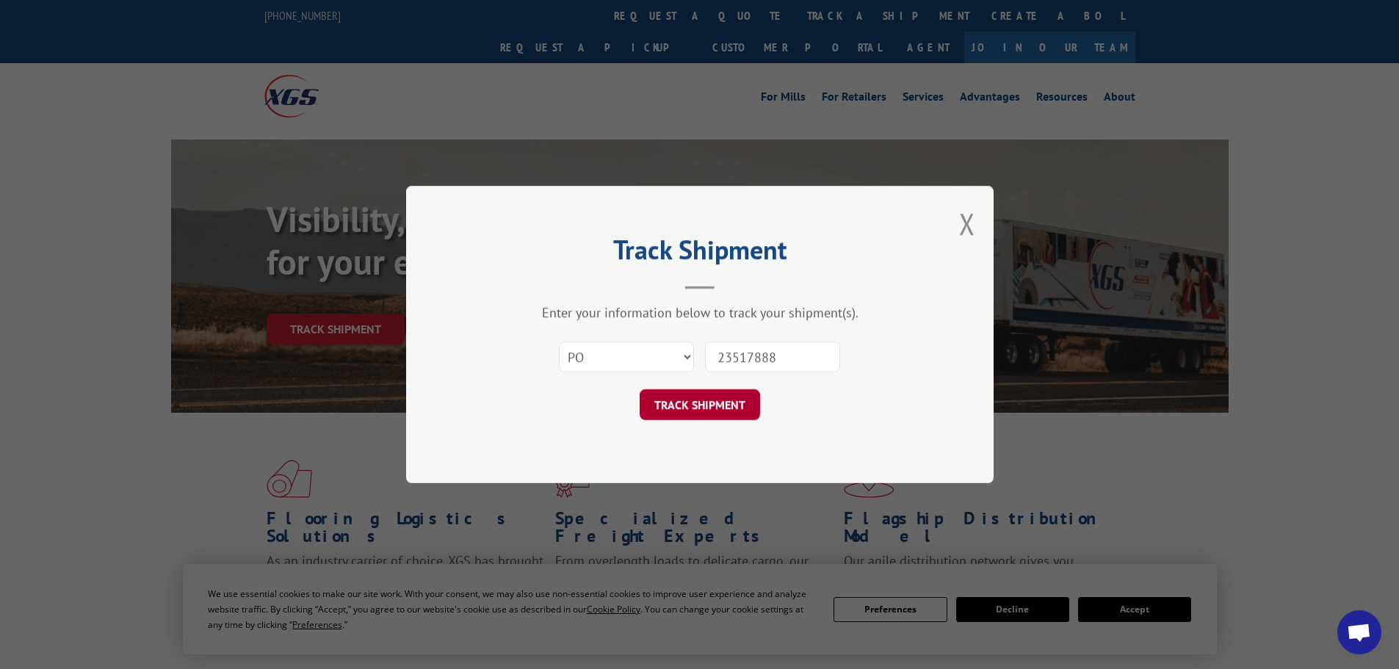
click at [670, 406] on button "TRACK SHIPMENT" at bounding box center [699, 404] width 120 height 31
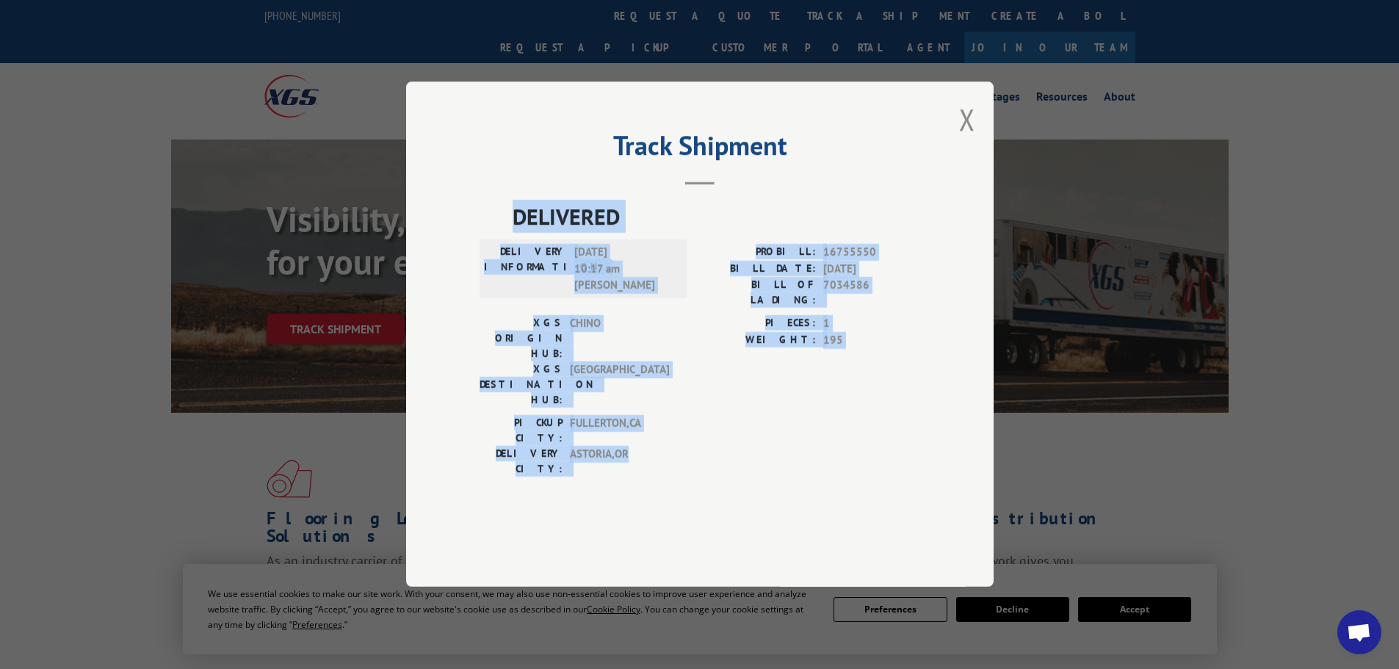
drag, startPoint x: 498, startPoint y: 253, endPoint x: 824, endPoint y: 442, distance: 377.7
click at [824, 442] on div "DELIVERED DELIVERY INFORMATION: [DATE] 10:17 am [PERSON_NAME]: 16755550 BILL DA…" at bounding box center [699, 342] width 441 height 284
copy div "DELIVERED DELIVERY INFORMATION: [DATE] 10:17 am [PERSON_NAME]: 16755550 BILL DA…"
